Goal: Complete application form: Complete application form

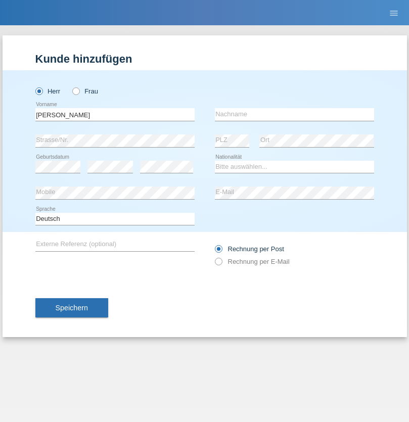
type input "Filipe josé"
click at [294, 114] on input "text" at bounding box center [294, 114] width 159 height 13
type input "Martins amaral"
select select "PT"
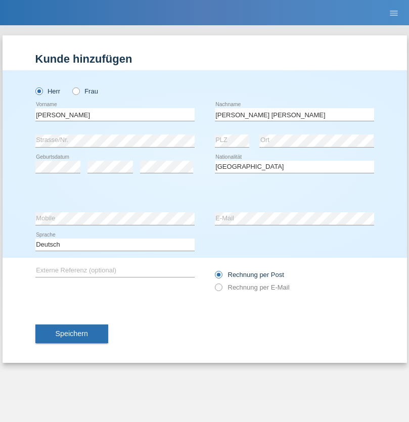
select select "C"
select select "22"
select select "02"
select select "2006"
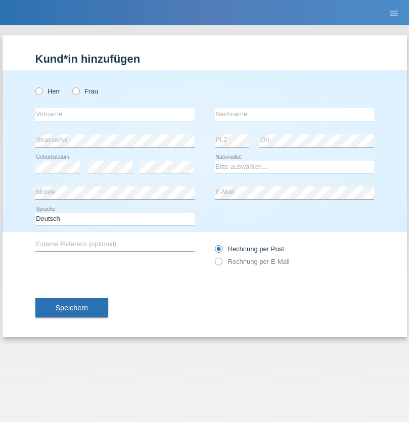
radio input "true"
click at [115, 114] on input "text" at bounding box center [114, 114] width 159 height 13
type input "Labinot"
click at [294, 114] on input "text" at bounding box center [294, 114] width 159 height 13
type input "Veseli"
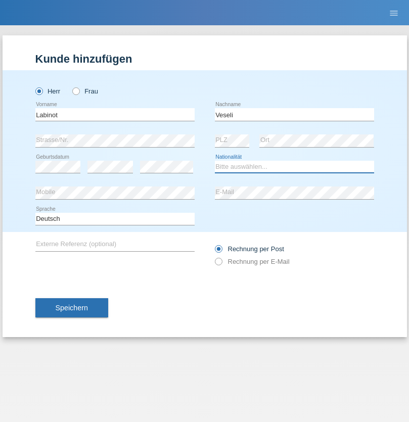
select select "RS"
select select "C"
select select "12"
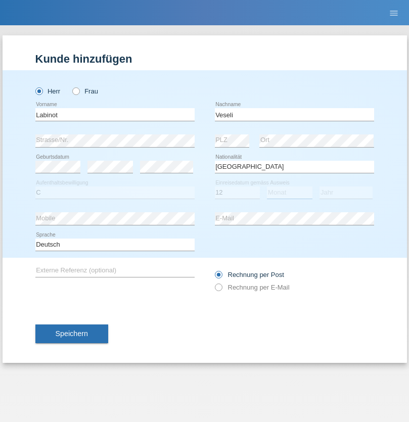
select select "11"
select select "2002"
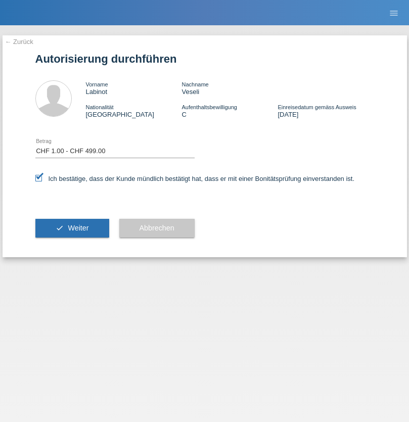
select select "1"
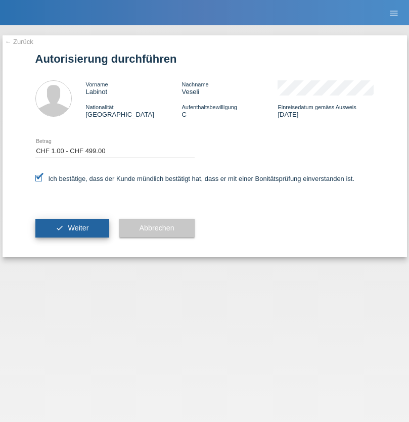
click at [72, 228] on span "Weiter" at bounding box center [78, 228] width 21 height 8
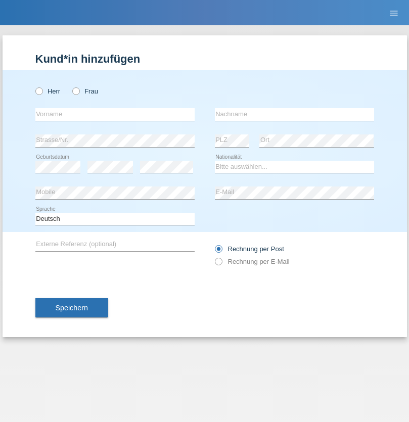
radio input "true"
click at [115, 114] on input "text" at bounding box center [114, 114] width 159 height 13
type input "Falah-Ud-Din"
click at [294, 114] on input "text" at bounding box center [294, 114] width 159 height 13
type input "Butt"
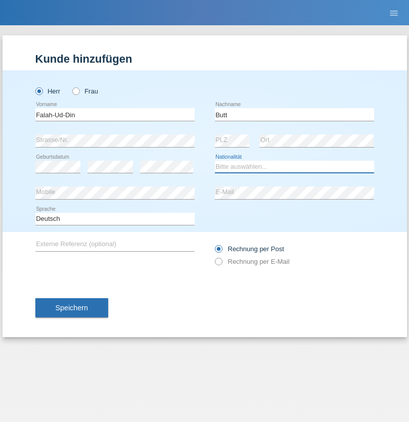
select select "CH"
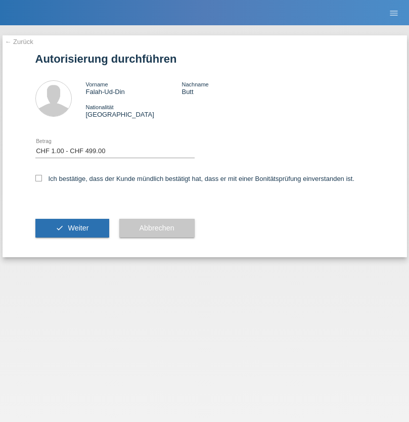
select select "1"
checkbox input "true"
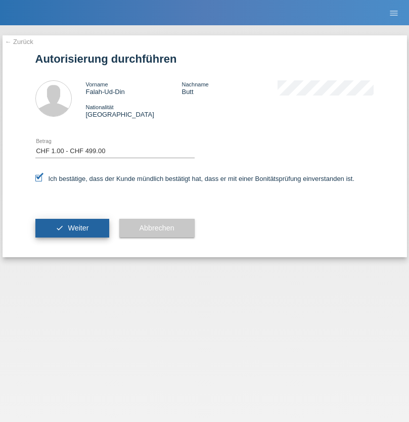
click at [72, 228] on span "Weiter" at bounding box center [78, 228] width 21 height 8
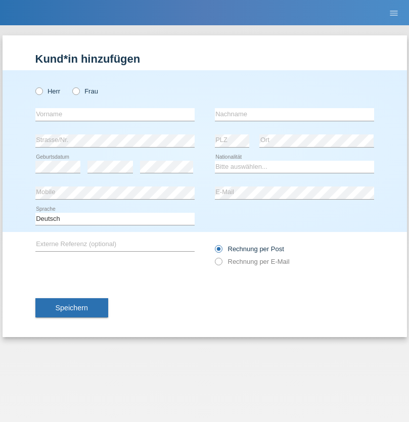
radio input "true"
click at [115, 114] on input "text" at bounding box center [114, 114] width 159 height 13
type input "mashar"
click at [294, 114] on input "text" at bounding box center [294, 114] width 159 height 13
type input "Diler c/o ticos"
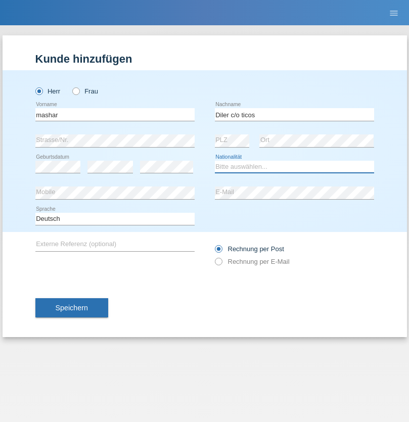
select select "DE"
select select "C"
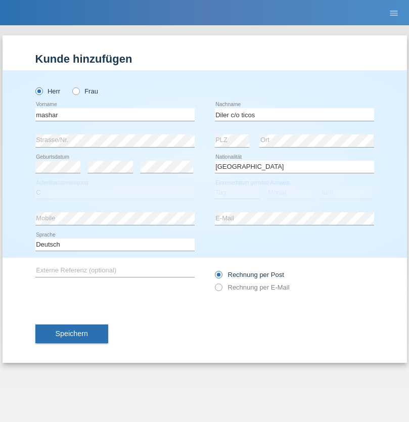
select select "01"
select select "02"
select select "2012"
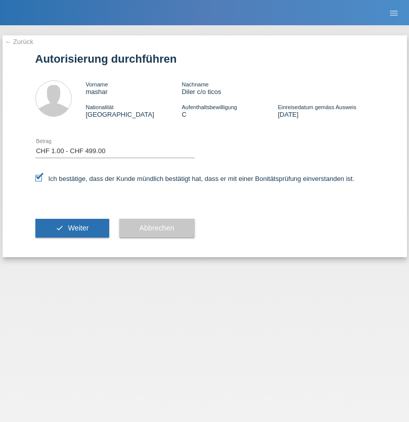
select select "1"
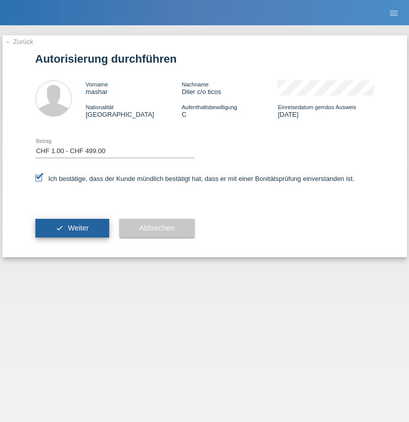
click at [72, 228] on span "Weiter" at bounding box center [78, 228] width 21 height 8
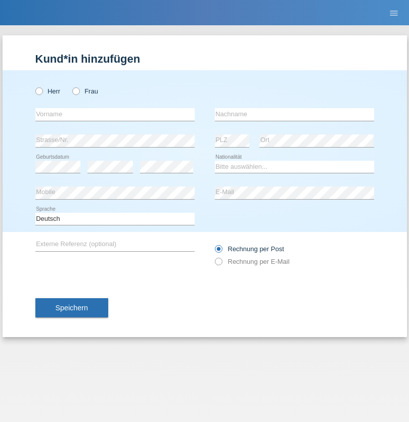
radio input "true"
click at [115, 114] on input "text" at bounding box center [114, 114] width 159 height 13
type input "Lucjan Patryk"
click at [294, 114] on input "text" at bounding box center [294, 114] width 159 height 13
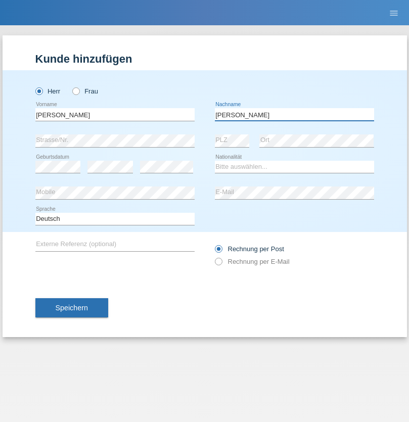
type input "[PERSON_NAME]"
select select "PL"
select select "C"
select select "11"
select select "03"
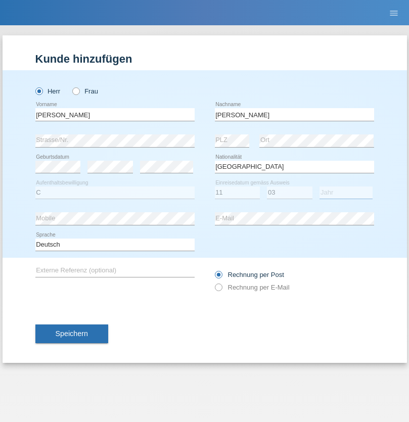
select select "2021"
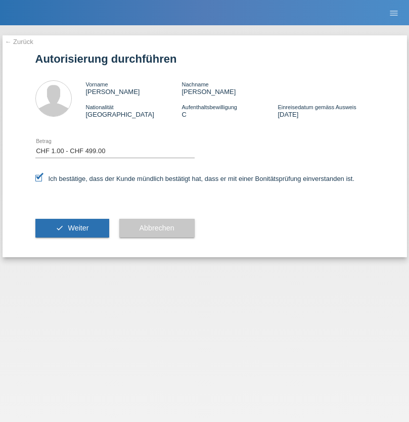
select select "1"
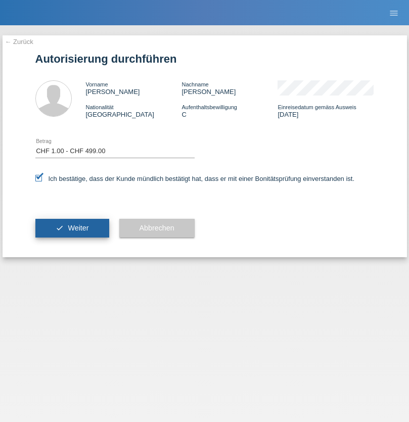
click at [72, 228] on span "Weiter" at bounding box center [78, 228] width 21 height 8
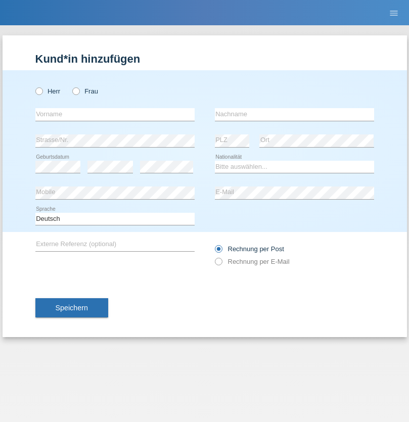
radio input "true"
click at [115, 114] on input "text" at bounding box center [114, 114] width 159 height 13
type input "Dejen"
click at [294, 114] on input "text" at bounding box center [294, 114] width 159 height 13
type input "Amahadari"
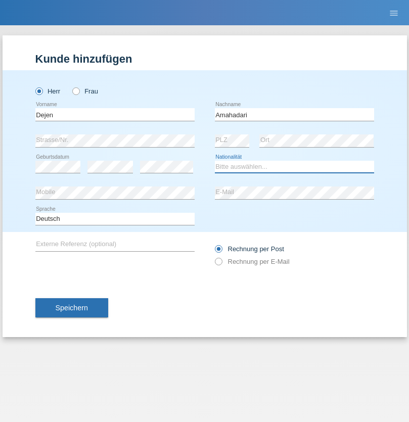
select select "ER"
select select "C"
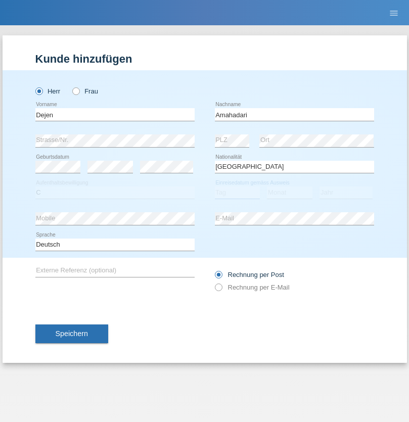
select select "12"
select select "05"
select select "2015"
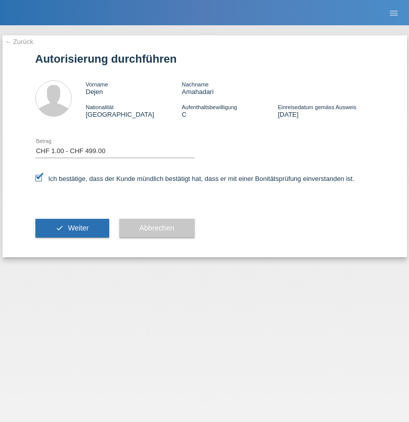
select select "1"
click at [72, 228] on span "Weiter" at bounding box center [78, 228] width 21 height 8
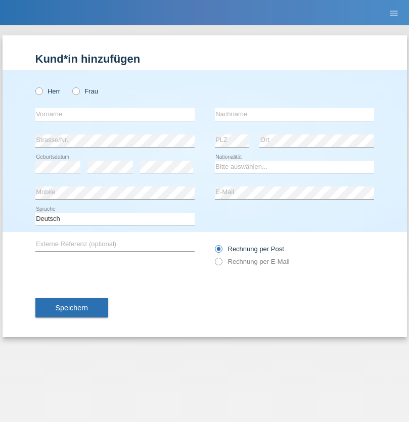
radio input "true"
click at [115, 114] on input "text" at bounding box center [114, 114] width 159 height 13
type input "Felicitas"
click at [294, 114] on input "text" at bounding box center [294, 114] width 159 height 13
type input "pfunder"
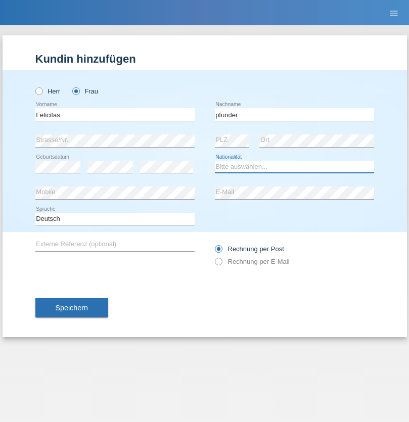
select select "CH"
radio input "true"
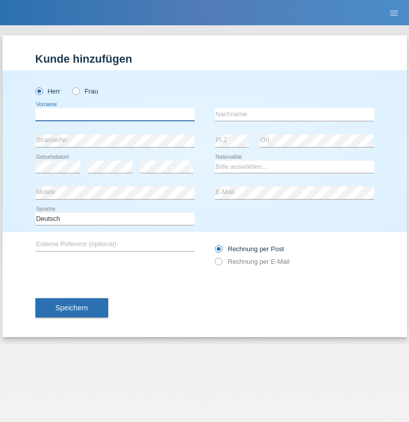
click at [115, 114] on input "text" at bounding box center [114, 114] width 159 height 13
type input "Gianluca"
click at [294, 114] on input "text" at bounding box center [294, 114] width 159 height 13
type input "Rizzo"
select select "CH"
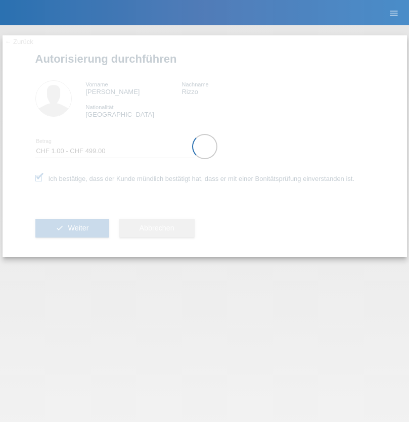
select select "1"
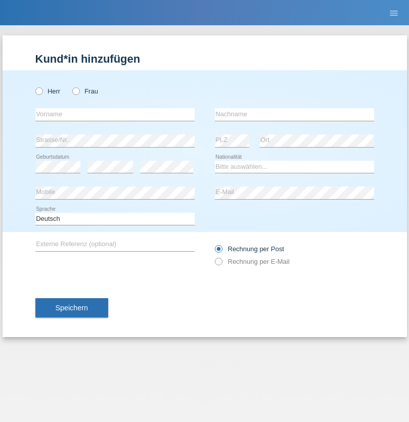
radio input "true"
click at [115, 114] on input "text" at bounding box center [114, 114] width 159 height 13
type input "Arifi"
click at [294, 114] on input "text" at bounding box center [294, 114] width 159 height 13
type input "Emrije"
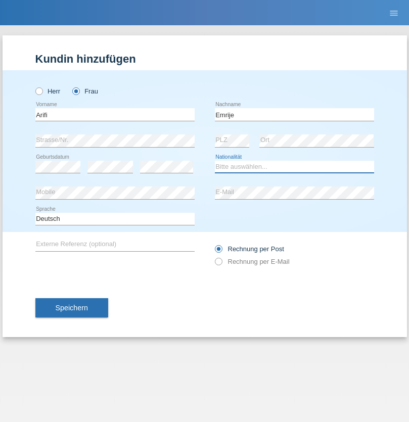
select select "CH"
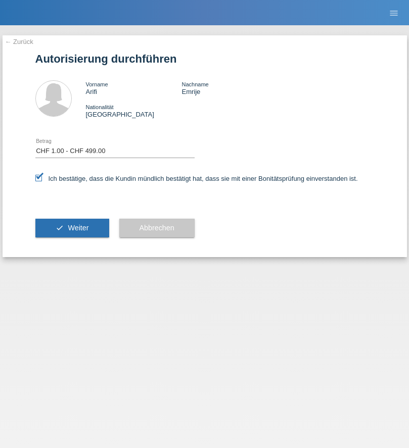
select select "1"
click at [72, 228] on span "Weiter" at bounding box center [78, 228] width 21 height 8
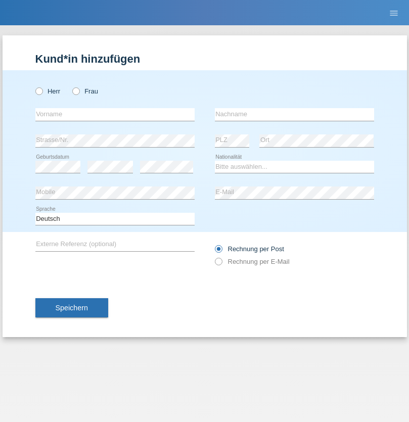
radio input "true"
click at [115, 114] on input "text" at bounding box center [114, 114] width 159 height 13
type input "Jhon"
click at [294, 114] on input "text" at bounding box center [294, 114] width 159 height 13
type input "[PERSON_NAME]"
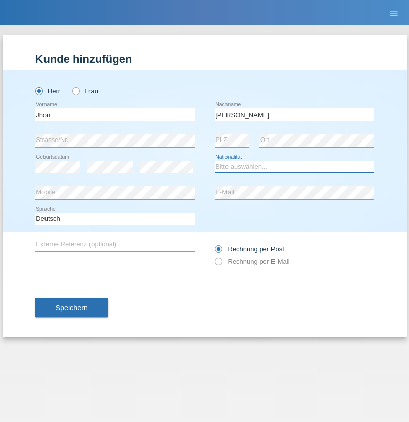
select select "CH"
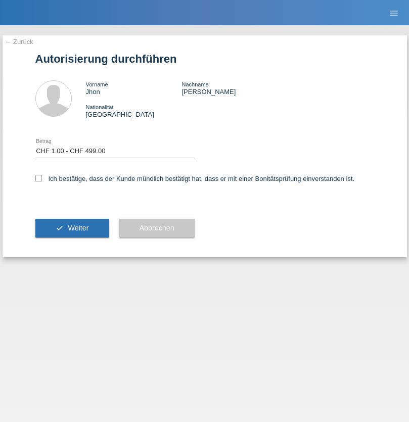
select select "1"
checkbox input "true"
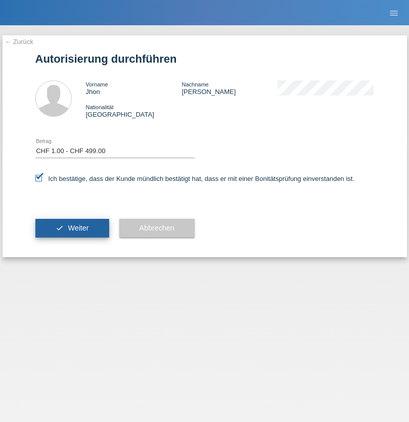
click at [72, 228] on span "Weiter" at bounding box center [78, 228] width 21 height 8
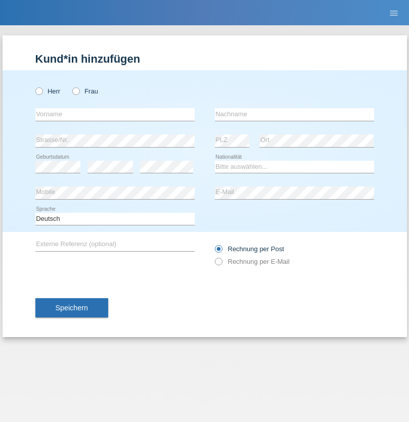
radio input "true"
click at [115, 114] on input "text" at bounding box center [114, 114] width 159 height 13
type input "Mateusz"
click at [294, 114] on input "text" at bounding box center [294, 114] width 159 height 13
type input "[PERSON_NAME]"
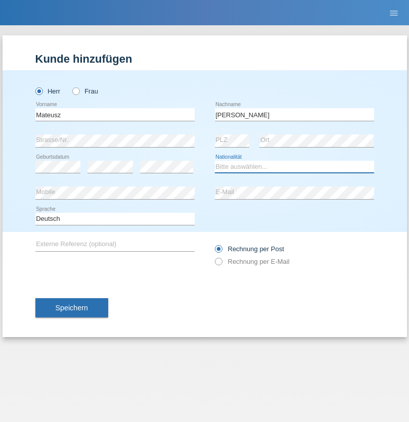
select select "PL"
select select "C"
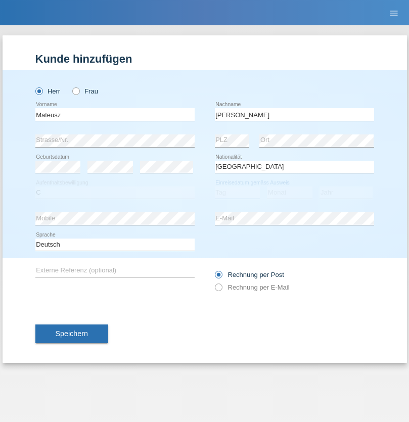
select select "26"
select select "06"
select select "2021"
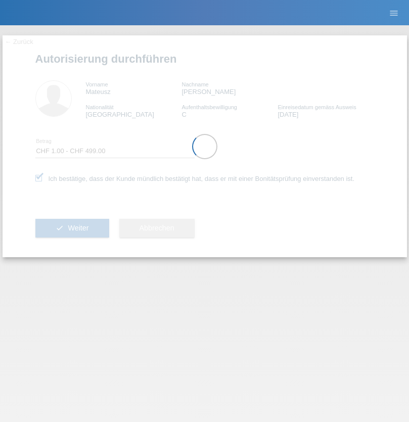
select select "1"
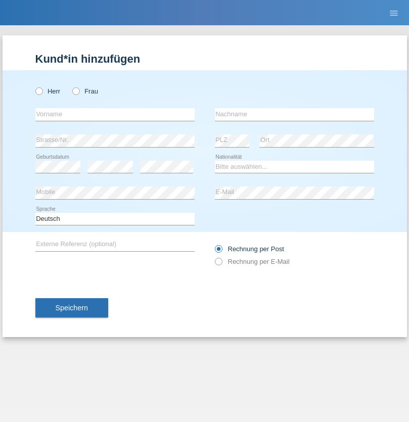
radio input "true"
click at [115, 114] on input "text" at bounding box center [114, 114] width 159 height 13
type input "Risti"
click at [294, 114] on input "text" at bounding box center [294, 114] width 159 height 13
type input "[PERSON_NAME]"
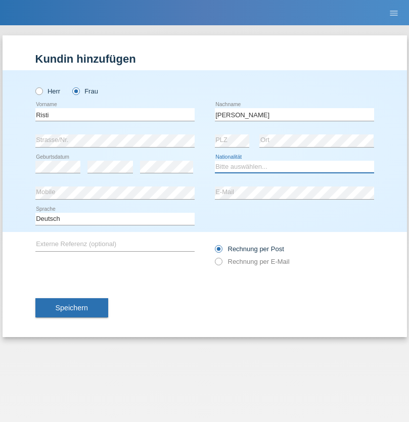
select select "CH"
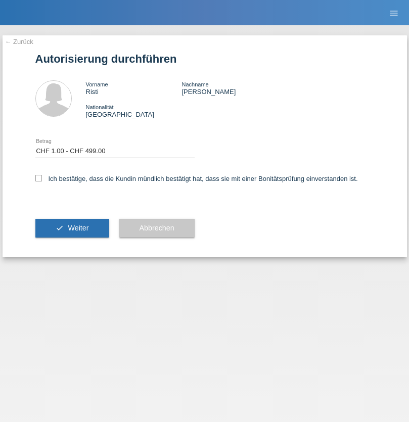
select select "1"
checkbox input "true"
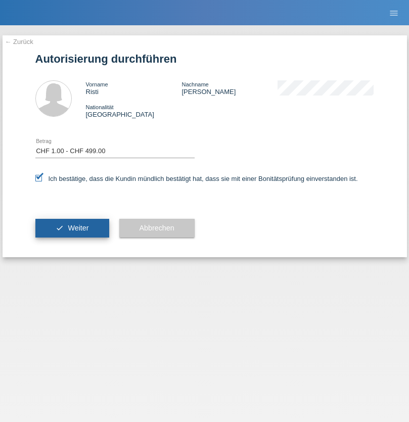
click at [72, 228] on span "Weiter" at bounding box center [78, 228] width 21 height 8
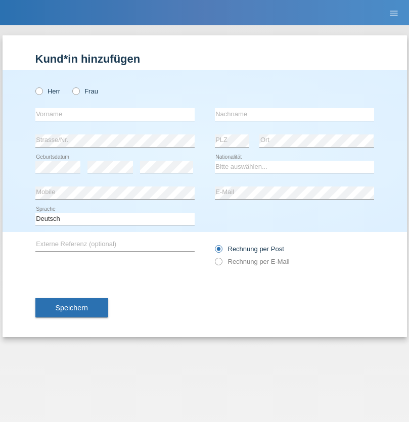
radio input "true"
click at [115, 114] on input "text" at bounding box center [114, 114] width 159 height 13
type input "Faaiso"
click at [294, 114] on input "text" at bounding box center [294, 114] width 159 height 13
type input "[PERSON_NAME]"
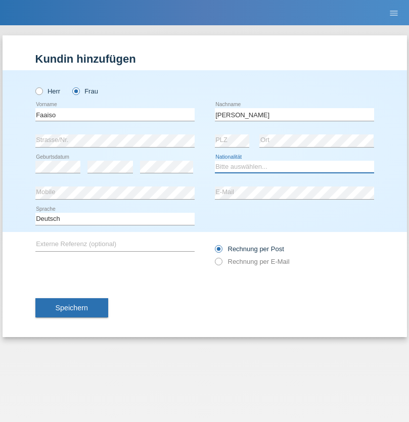
select select "SO"
select select "C"
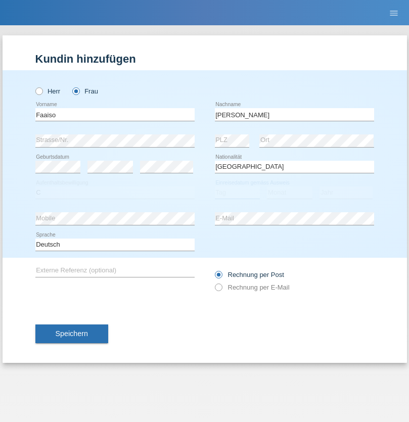
select select "20"
select select "10"
select select "1980"
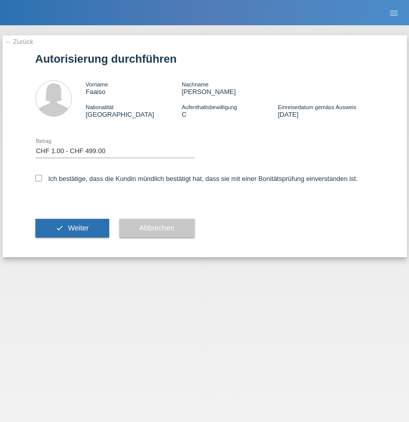
select select "1"
checkbox input "true"
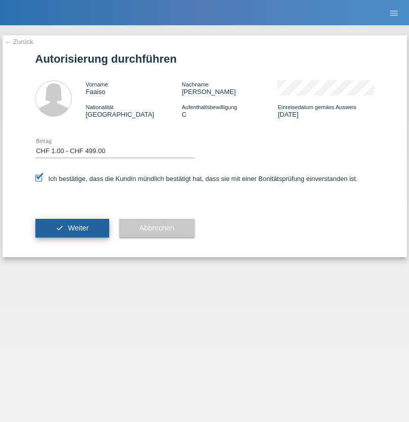
click at [72, 228] on span "Weiter" at bounding box center [78, 228] width 21 height 8
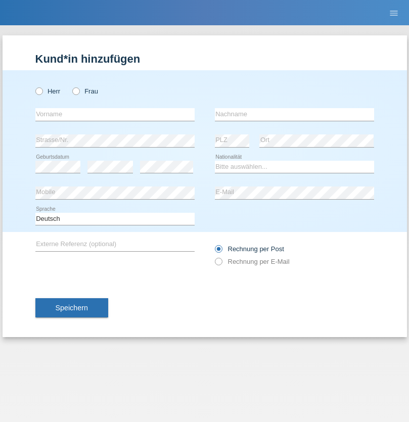
radio input "true"
click at [115, 114] on input "text" at bounding box center [114, 114] width 159 height 13
type input "Fejs"
click at [294, 114] on input "text" at bounding box center [294, 114] width 159 height 13
type input "Lorand"
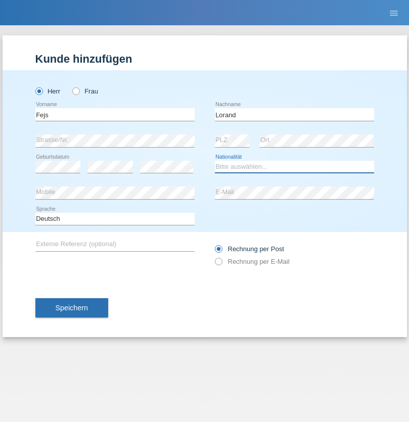
select select "RO"
select select "C"
select select "28"
select select "12"
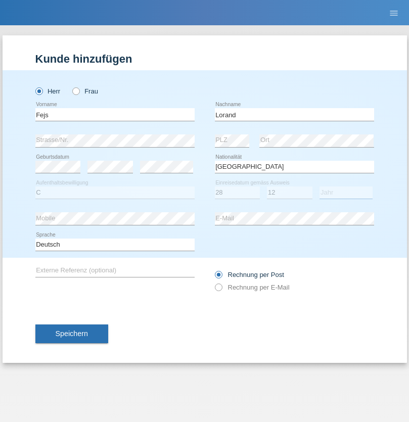
select select "2021"
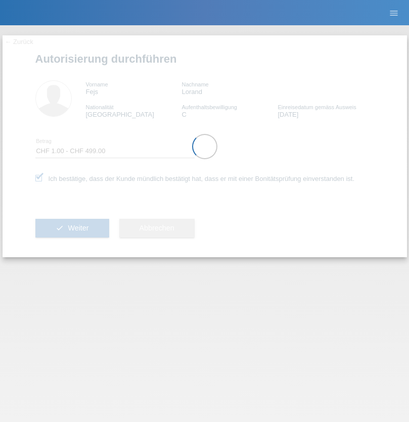
select select "1"
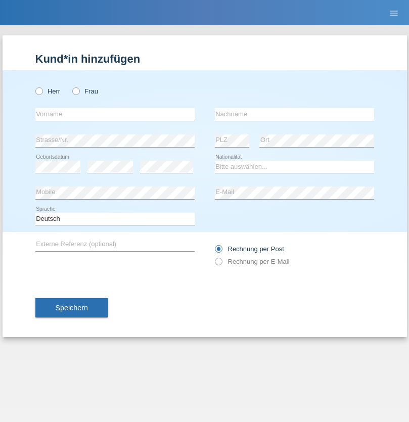
radio input "true"
click at [115, 114] on input "text" at bounding box center [114, 114] width 159 height 13
type input "[PERSON_NAME]"
click at [294, 114] on input "text" at bounding box center [294, 114] width 159 height 13
type input "Ambrosio"
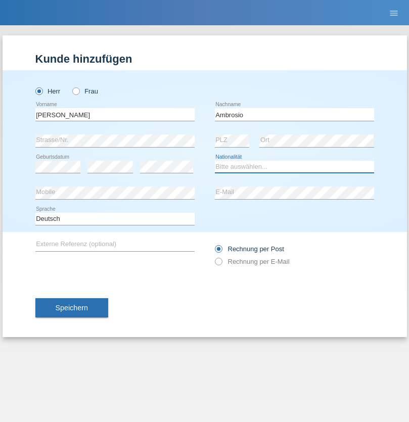
select select "PT"
select select "C"
select select "01"
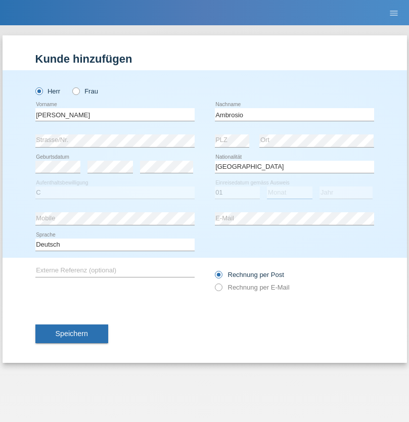
select select "04"
select select "1999"
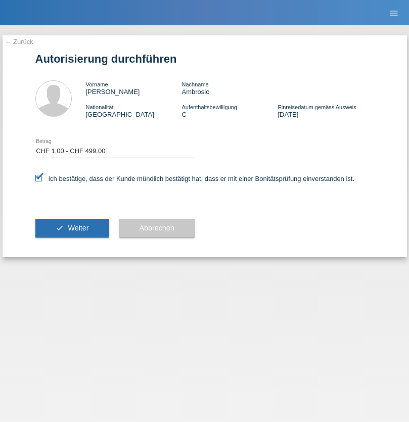
select select "1"
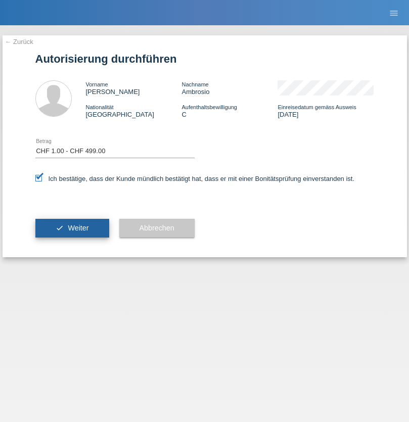
click at [72, 228] on span "Weiter" at bounding box center [78, 228] width 21 height 8
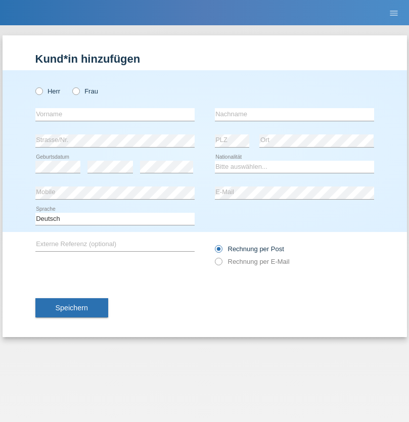
radio input "true"
click at [115, 114] on input "text" at bounding box center [114, 114] width 159 height 13
type input "Berkant"
click at [294, 114] on input "text" at bounding box center [294, 114] width 159 height 13
type input "Gültekin"
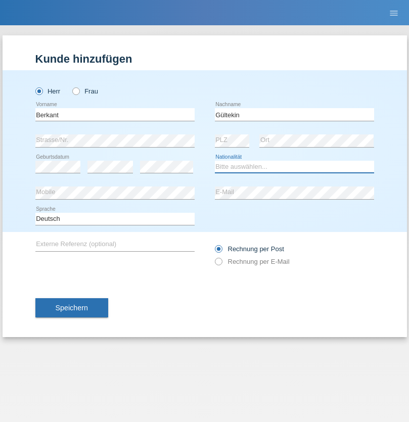
select select "CH"
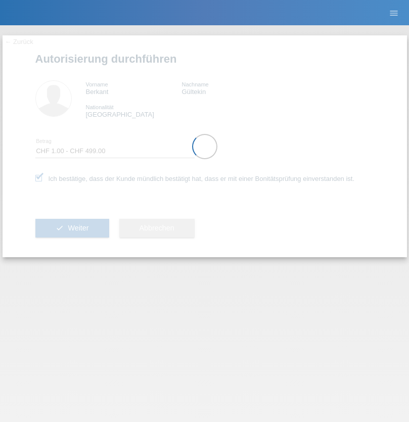
select select "1"
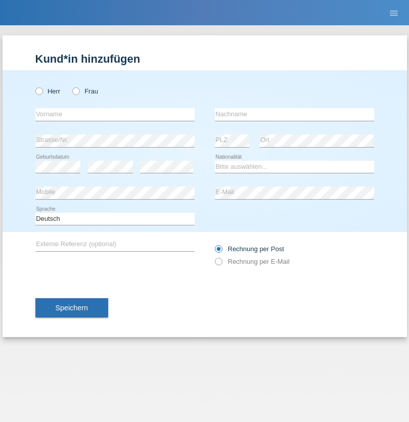
radio input "true"
click at [115, 114] on input "text" at bounding box center [114, 114] width 159 height 13
type input "Jhonny"
click at [294, 114] on input "text" at bounding box center [294, 114] width 159 height 13
type input "[PERSON_NAME]"
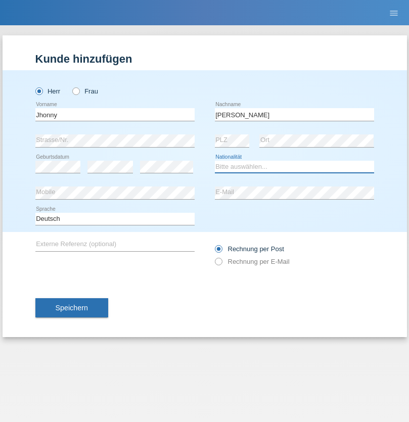
select select "PT"
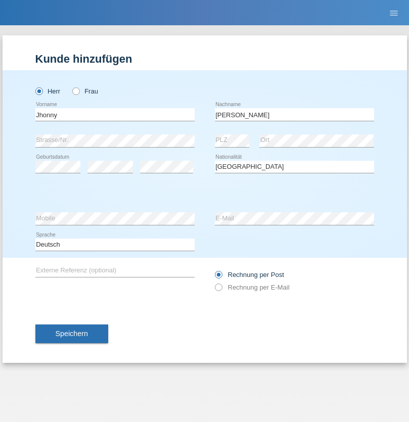
select select "C"
select select "01"
select select "05"
select select "2003"
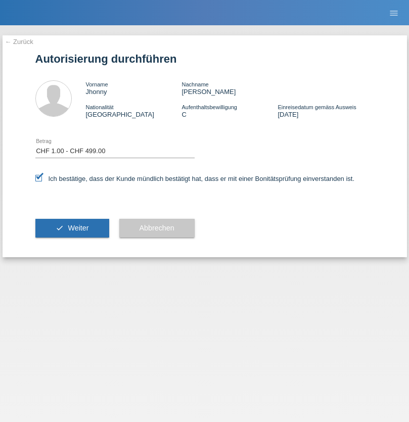
select select "1"
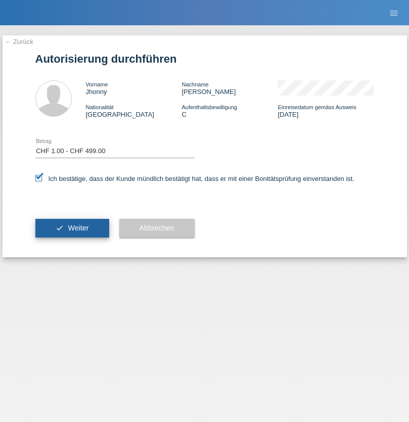
click at [72, 228] on span "Weiter" at bounding box center [78, 228] width 21 height 8
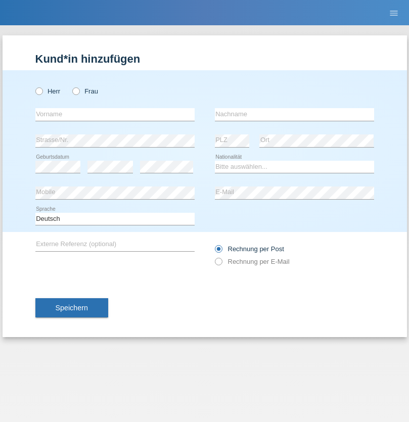
radio input "true"
click at [115, 114] on input "text" at bounding box center [114, 114] width 159 height 13
type input "[PERSON_NAME]"
click at [294, 114] on input "text" at bounding box center [294, 114] width 159 height 13
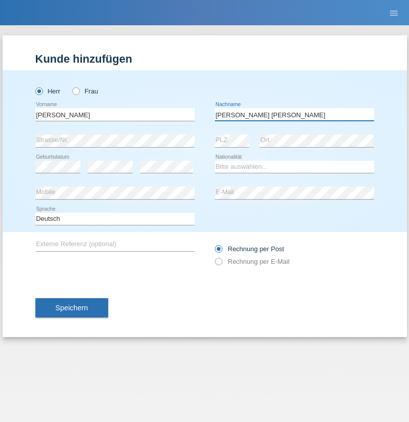
type input "[PERSON_NAME] [PERSON_NAME]"
select select "PT"
select select "C"
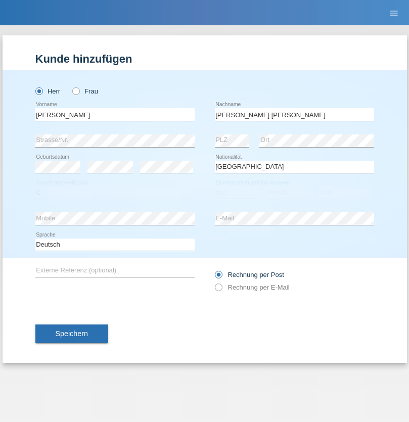
select select "22"
select select "02"
select select "2006"
